Goal: Navigation & Orientation: Find specific page/section

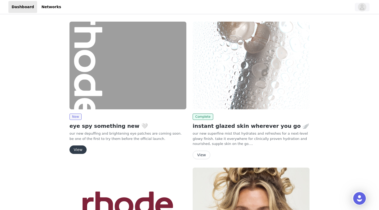
click at [362, 7] on icon "avatar" at bounding box center [362, 6] width 4 height 5
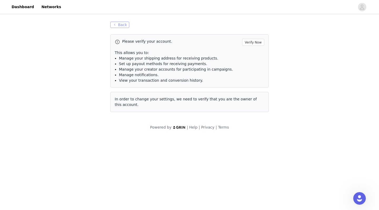
click at [121, 26] on button "Back" at bounding box center [119, 25] width 19 height 6
click at [24, 9] on link "Dashboard" at bounding box center [22, 7] width 29 height 12
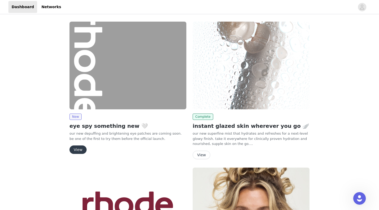
click at [96, 94] on img at bounding box center [128, 66] width 117 height 88
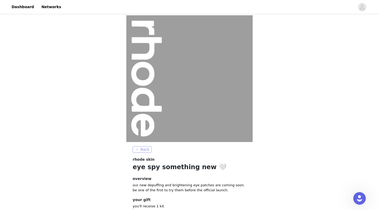
click at [141, 150] on button "Back" at bounding box center [142, 149] width 19 height 6
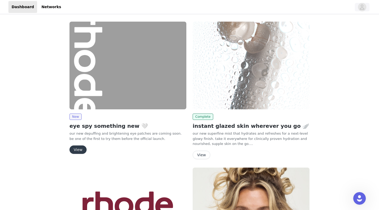
click at [360, 10] on icon "avatar" at bounding box center [362, 7] width 5 height 8
